Goal: Find specific page/section: Find specific page/section

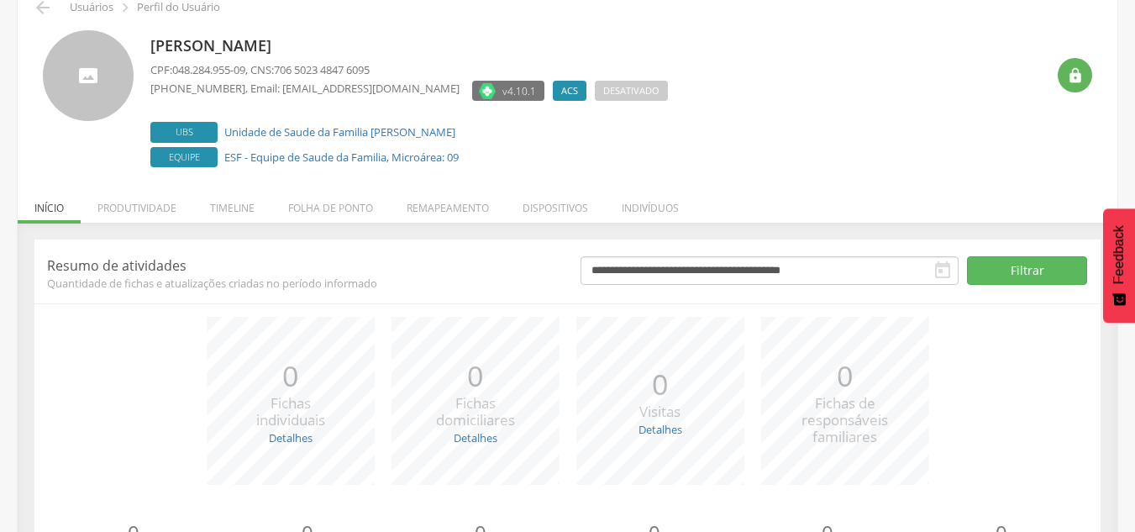
scroll to position [184, 0]
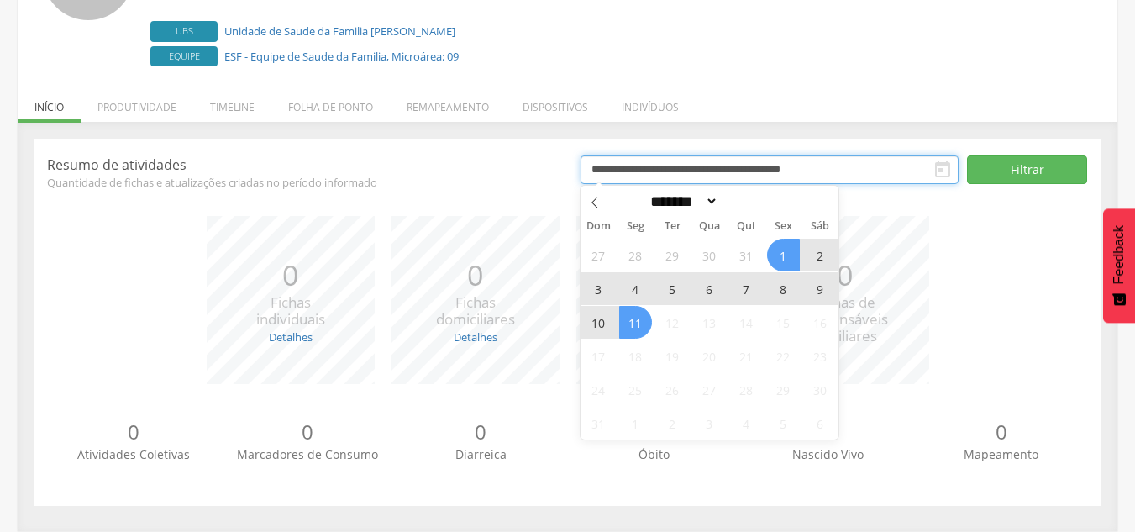
click at [751, 169] on input "**********" at bounding box center [769, 169] width 378 height 29
click at [598, 203] on icon at bounding box center [595, 203] width 12 height 12
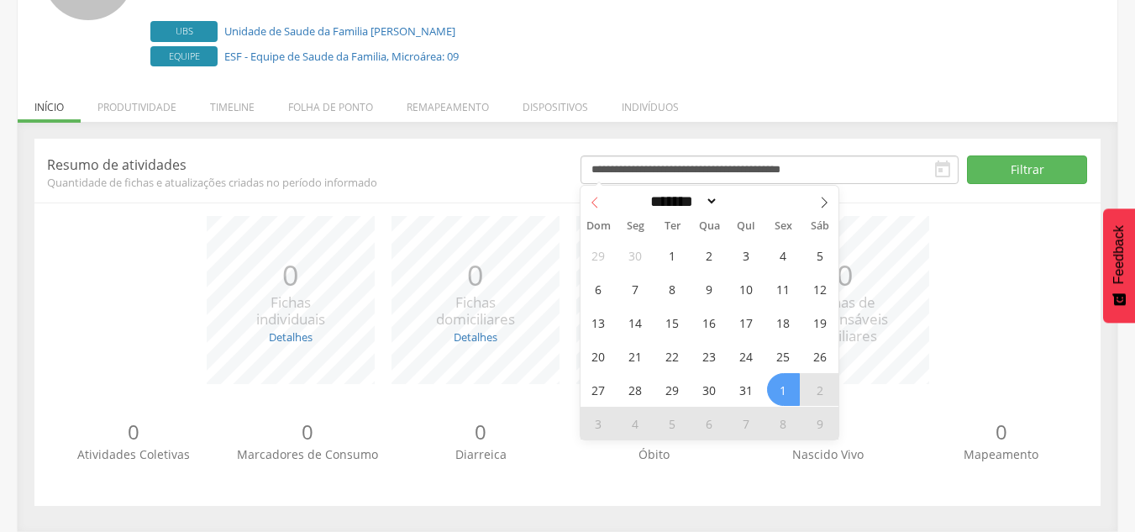
click at [598, 202] on icon at bounding box center [595, 203] width 12 height 12
select select "*"
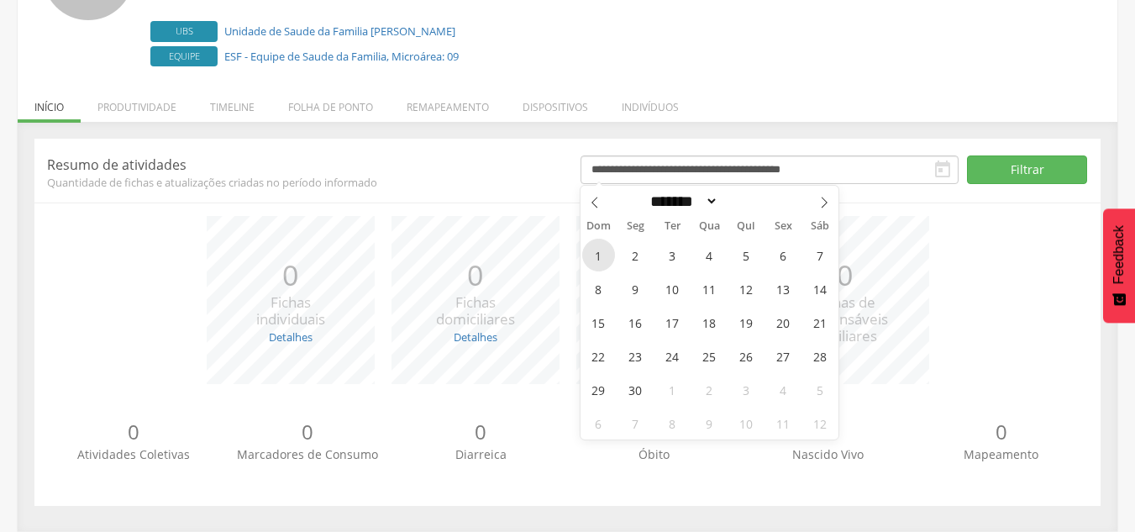
click at [591, 263] on span "1" at bounding box center [598, 255] width 33 height 33
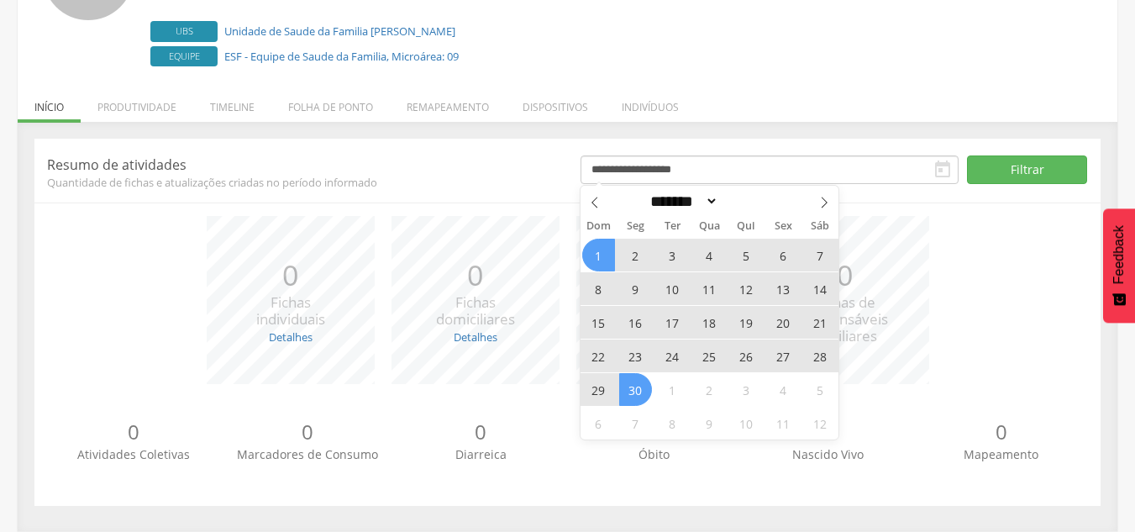
drag, startPoint x: 628, startPoint y: 399, endPoint x: 635, endPoint y: 371, distance: 28.5
click at [629, 399] on span "30" at bounding box center [635, 389] width 33 height 33
type input "**********"
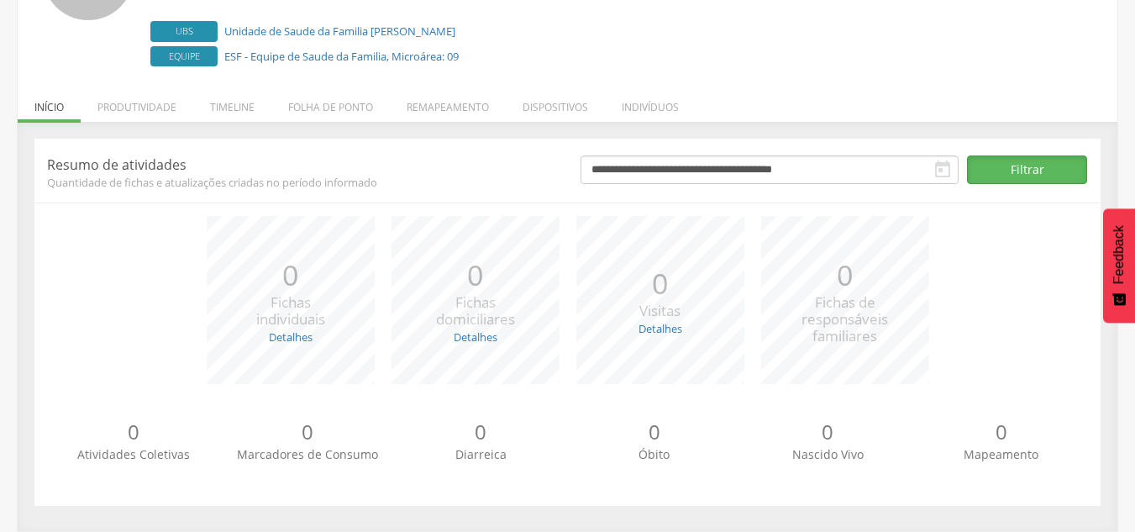
click at [991, 175] on button "Filtrar" at bounding box center [1027, 169] width 120 height 29
click at [297, 338] on link "Detalhes" at bounding box center [291, 336] width 44 height 15
click at [642, 327] on link "Detalhes" at bounding box center [660, 328] width 44 height 15
click at [476, 339] on link "Detalhes" at bounding box center [476, 336] width 44 height 15
click at [501, 359] on span "0" at bounding box center [502, 358] width 6 height 15
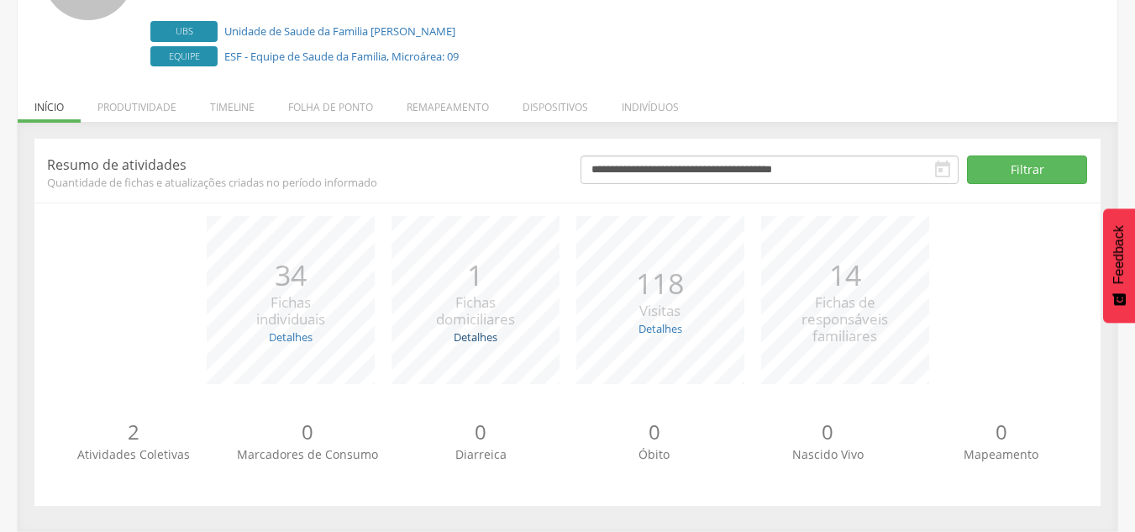
click at [464, 333] on link "Detalhes" at bounding box center [476, 336] width 44 height 15
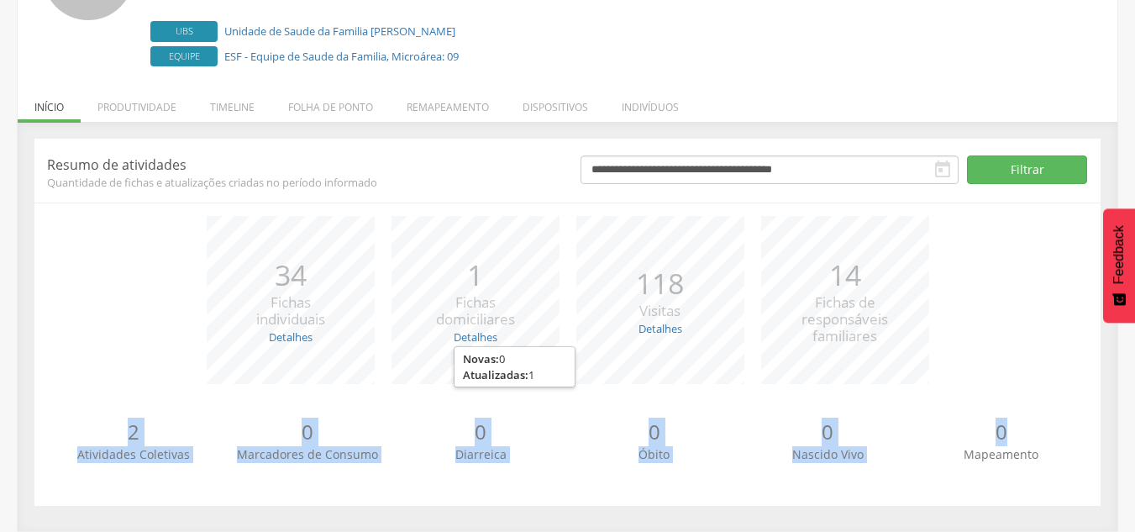
drag, startPoint x: 105, startPoint y: 435, endPoint x: 543, endPoint y: 412, distance: 438.2
click at [1004, 435] on div "2 Atividades Coletivas 0 Marcadores de Consumo 0 Diarreica 0 Óbito 0 Nascido Vi…" at bounding box center [567, 447] width 1041 height 92
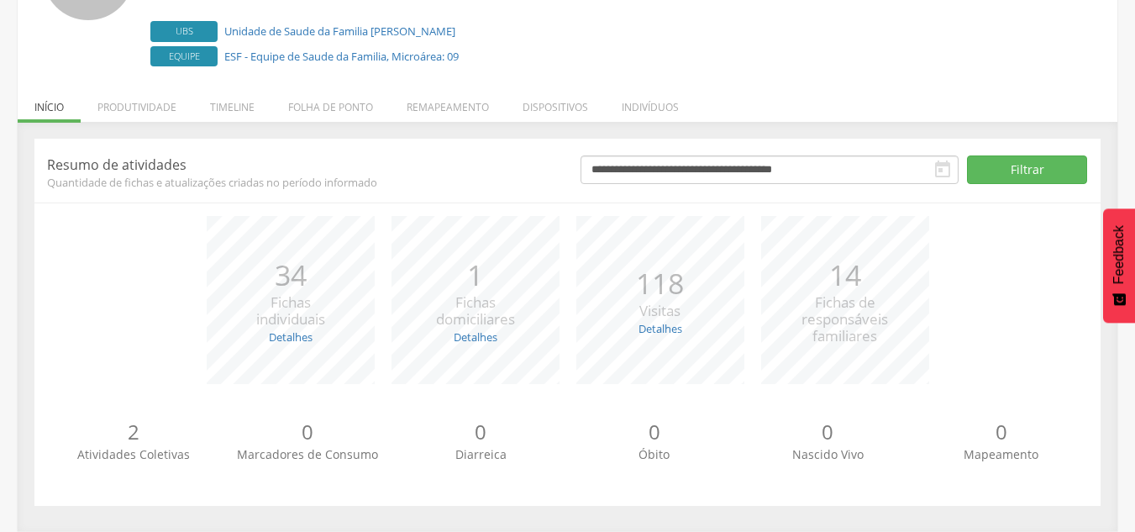
click at [63, 243] on div "*** 34 Fichas individuais Detalhes Novas: 1 Atualizadas: 33 *** 1 Fichas domici…" at bounding box center [567, 308] width 1041 height 185
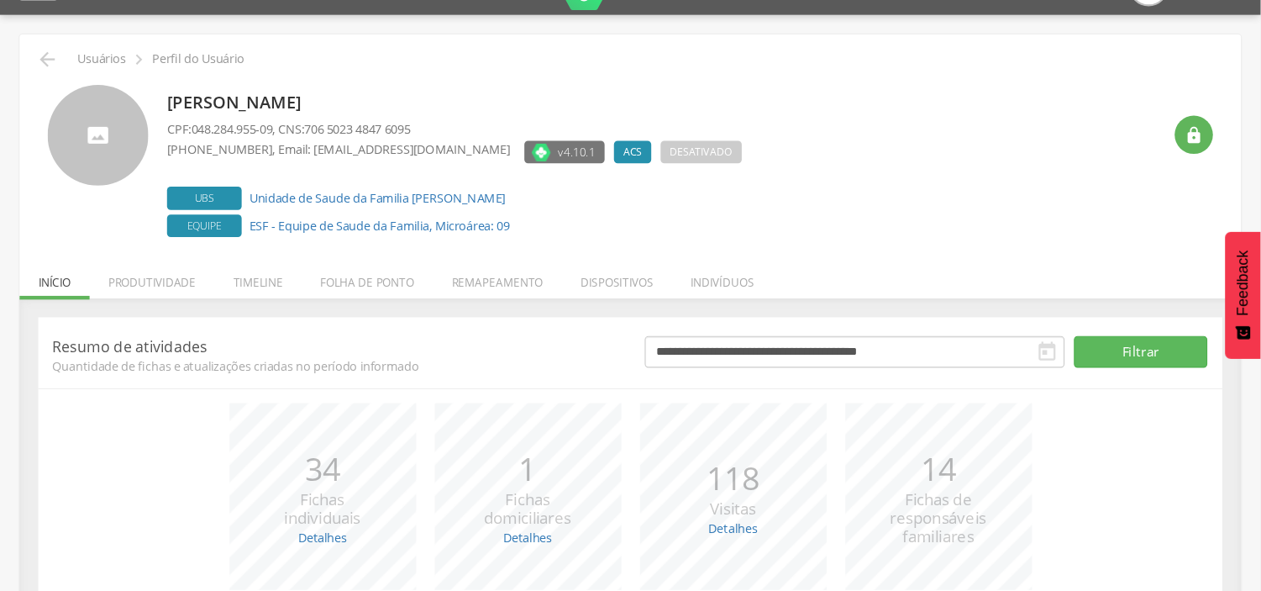
scroll to position [0, 0]
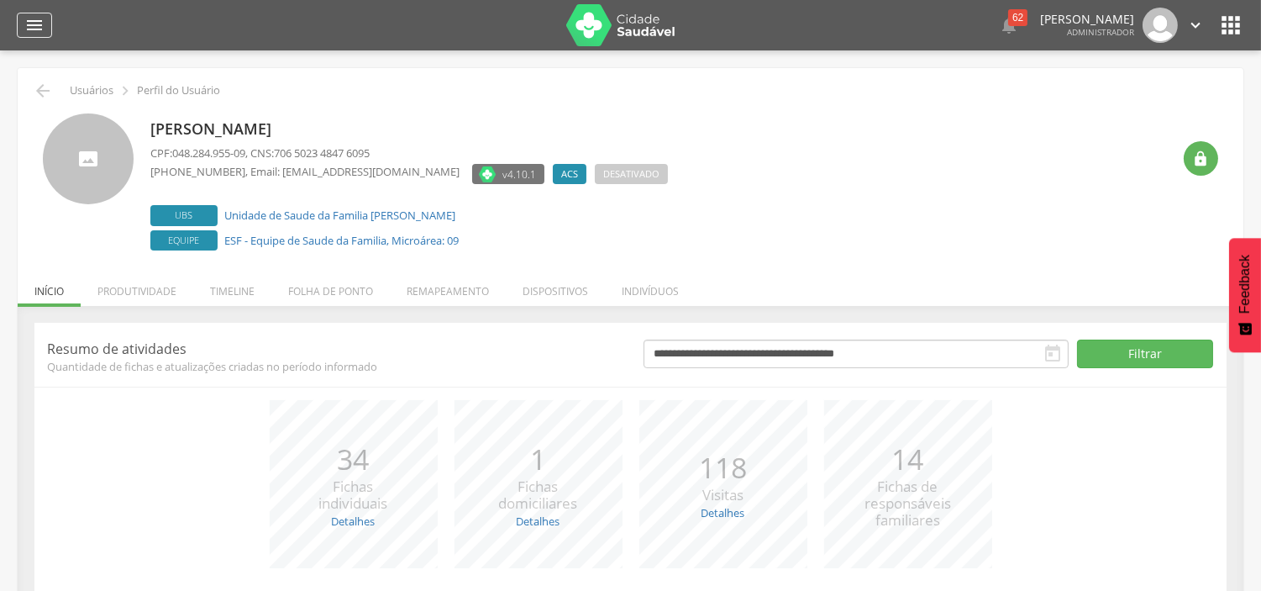
click at [25, 20] on icon "" at bounding box center [34, 25] width 20 height 20
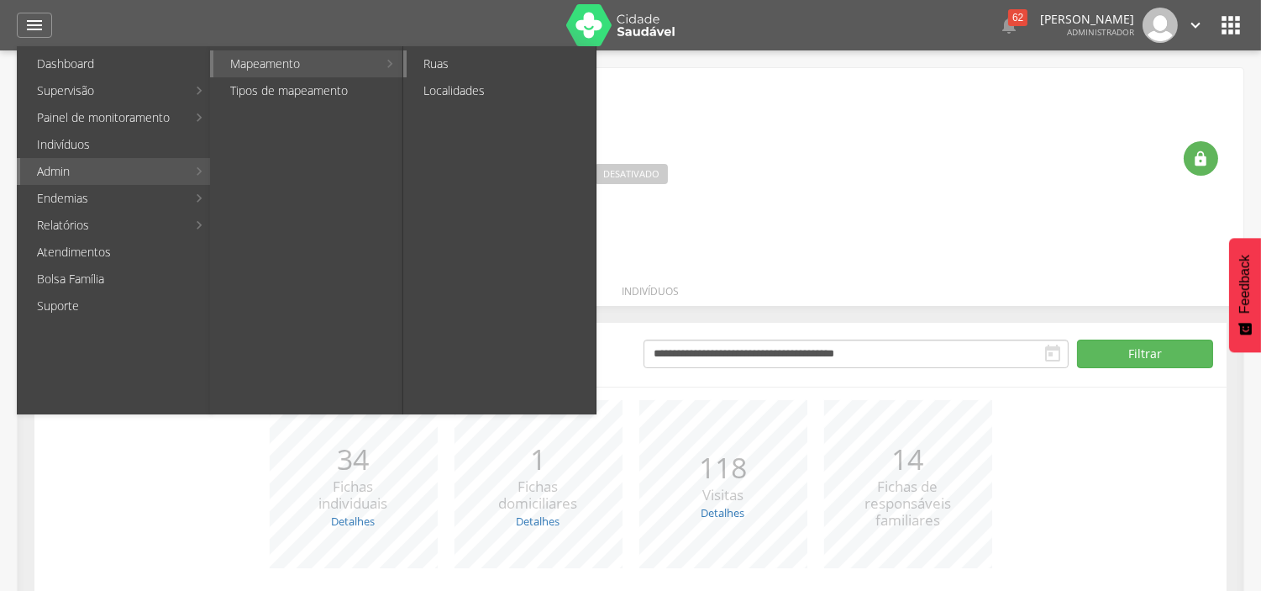
click at [454, 65] on link "Ruas" at bounding box center [501, 63] width 189 height 27
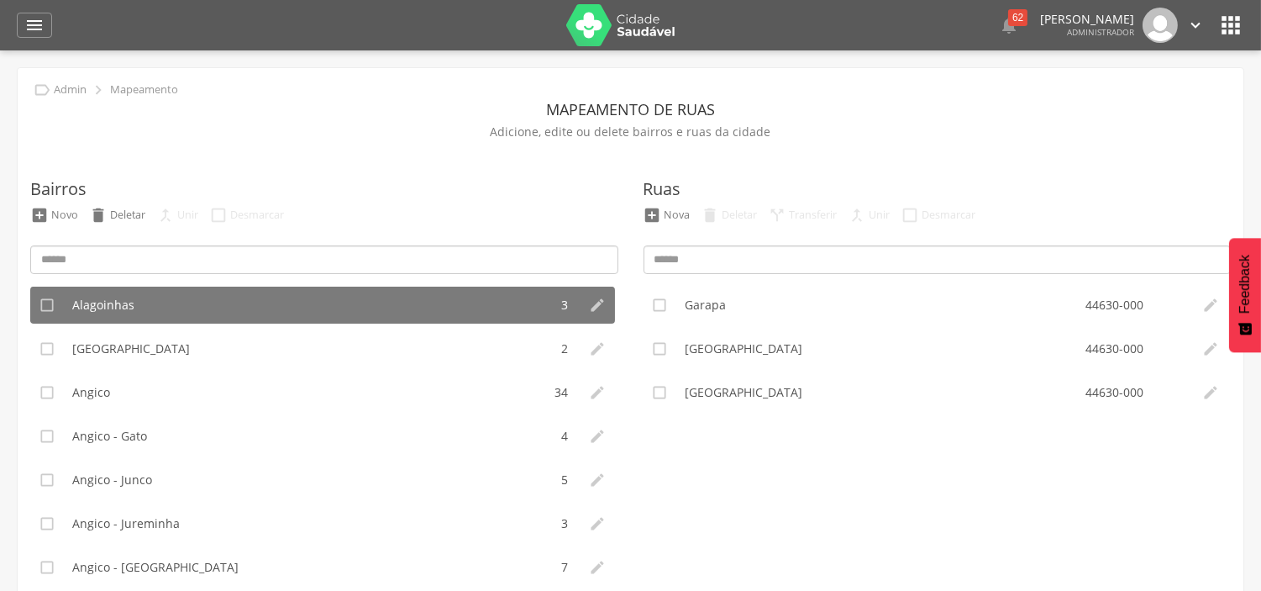
scroll to position [93, 0]
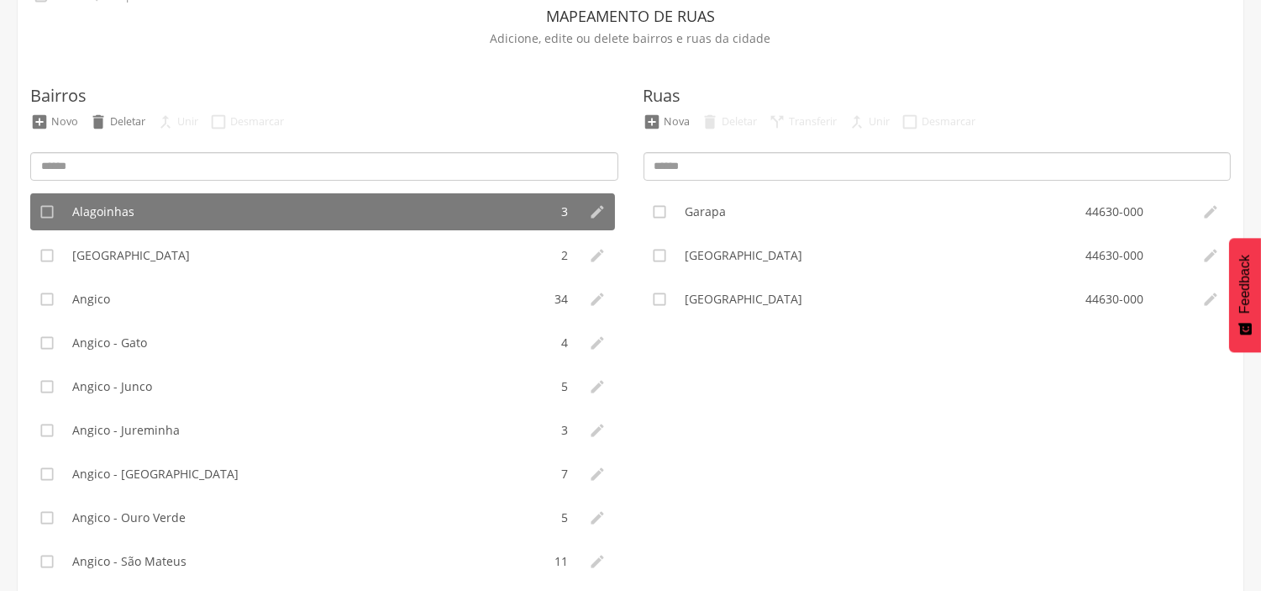
click at [133, 275] on ul " Alagoinhas 3   Alto da Boa Vista 2   Angico 34   Angico - Gato 4   An…" at bounding box center [324, 403] width 588 height 420
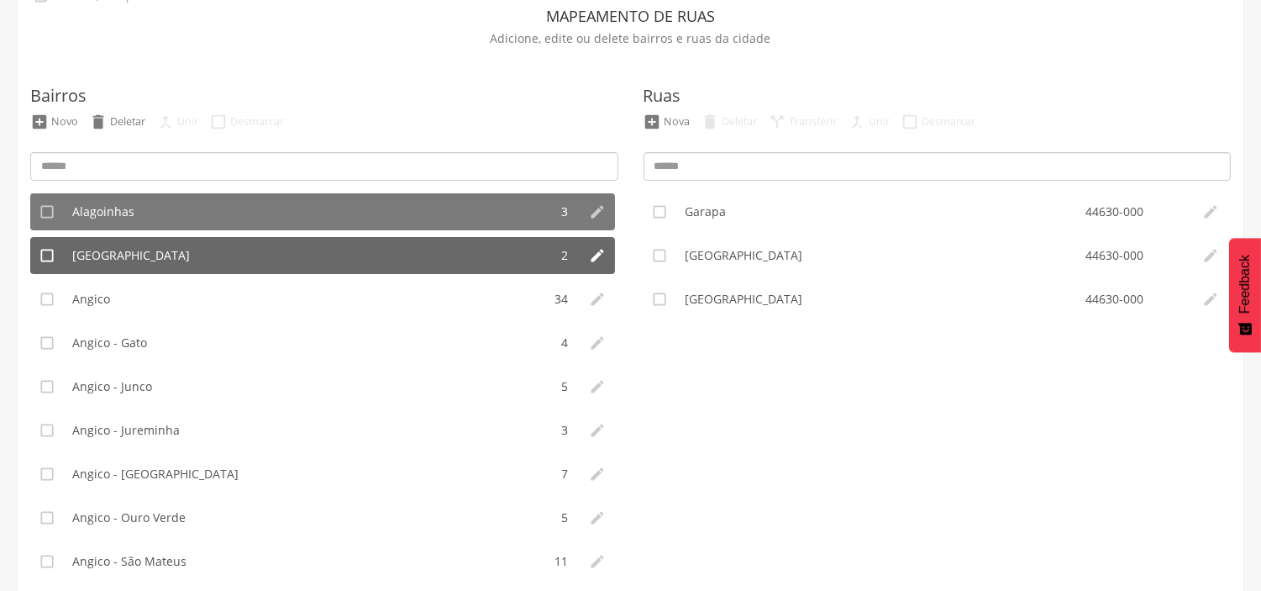
click at [133, 255] on span "[GEOGRAPHIC_DATA]" at bounding box center [131, 255] width 118 height 17
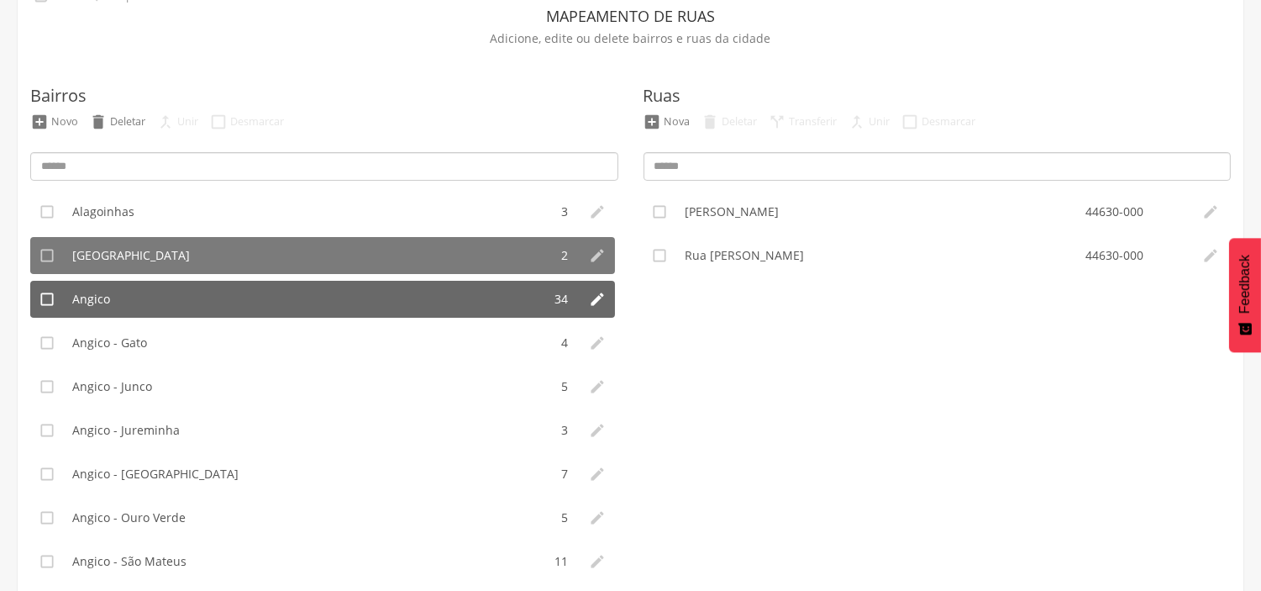
click at [109, 291] on li "Angico" at bounding box center [303, 299] width 479 height 37
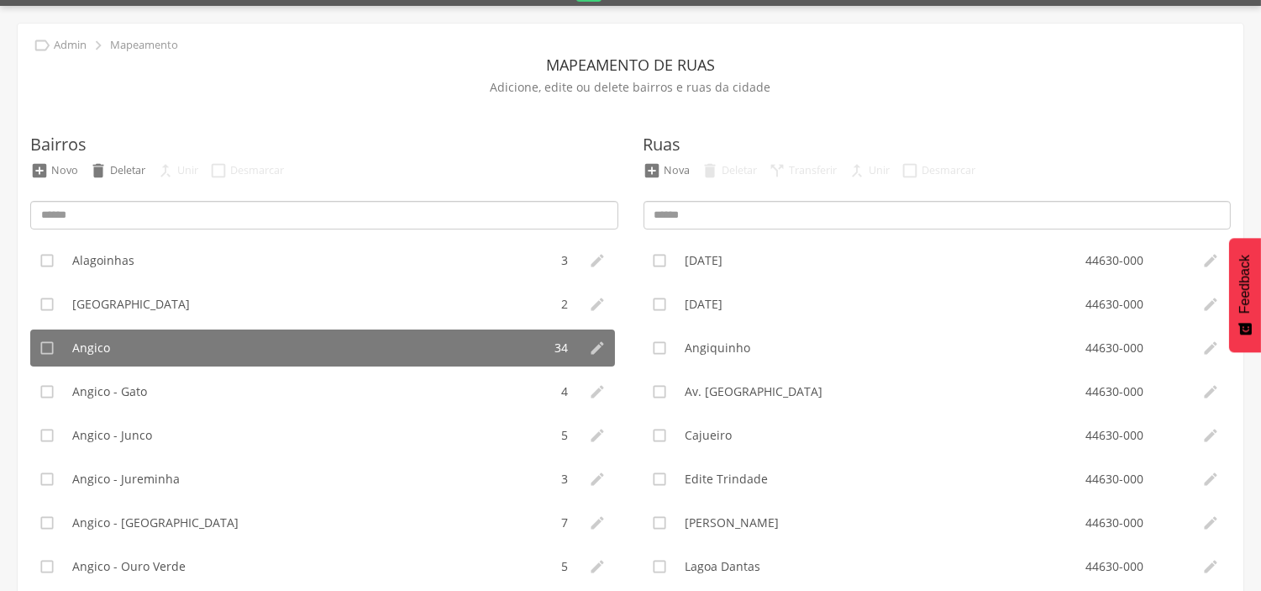
scroll to position [0, 0]
